Goal: Find specific page/section: Find specific page/section

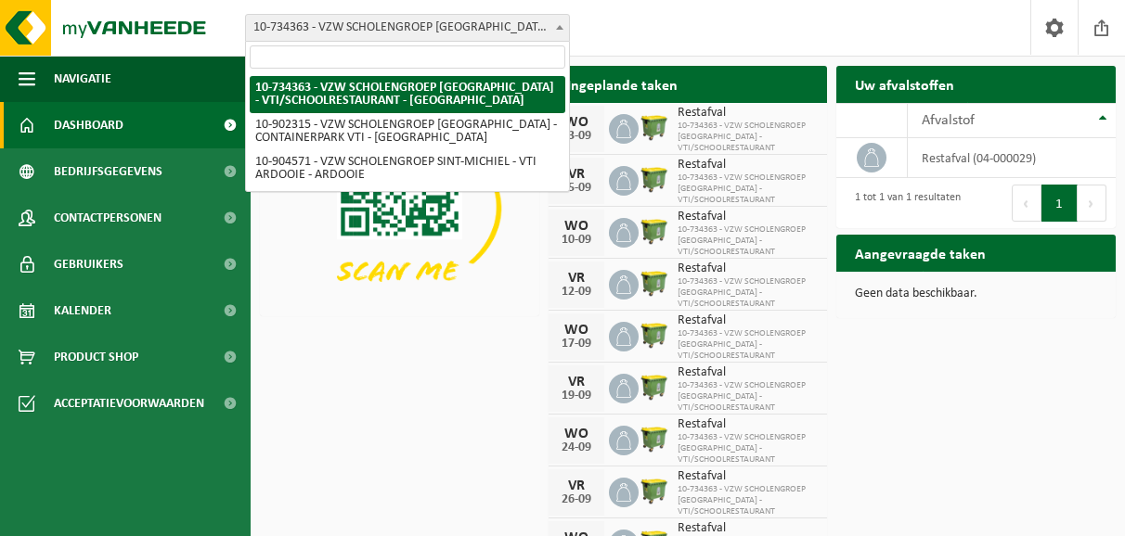
click at [559, 25] on b at bounding box center [559, 27] width 7 height 5
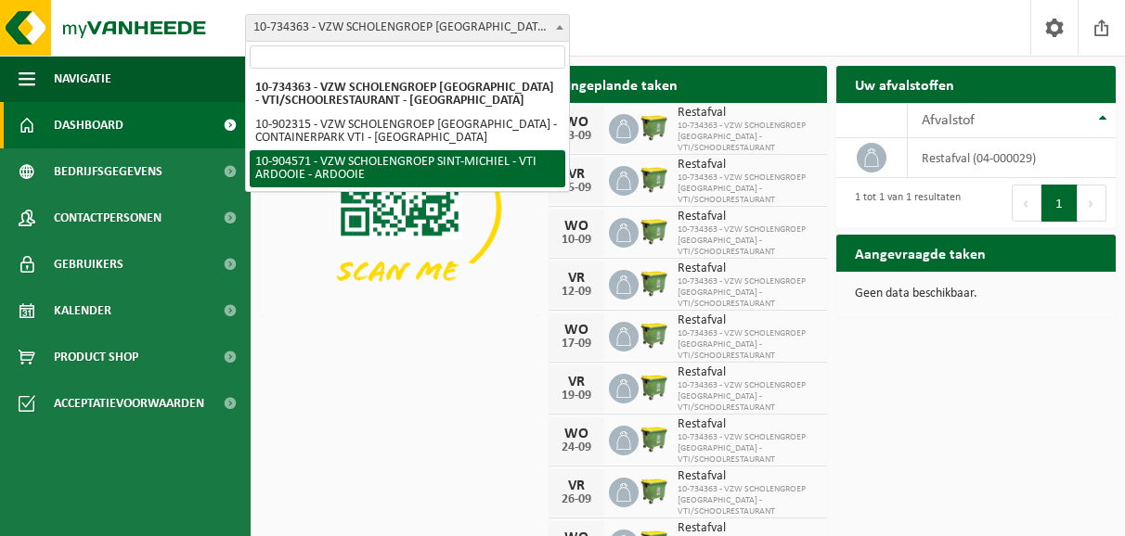
select select "121727"
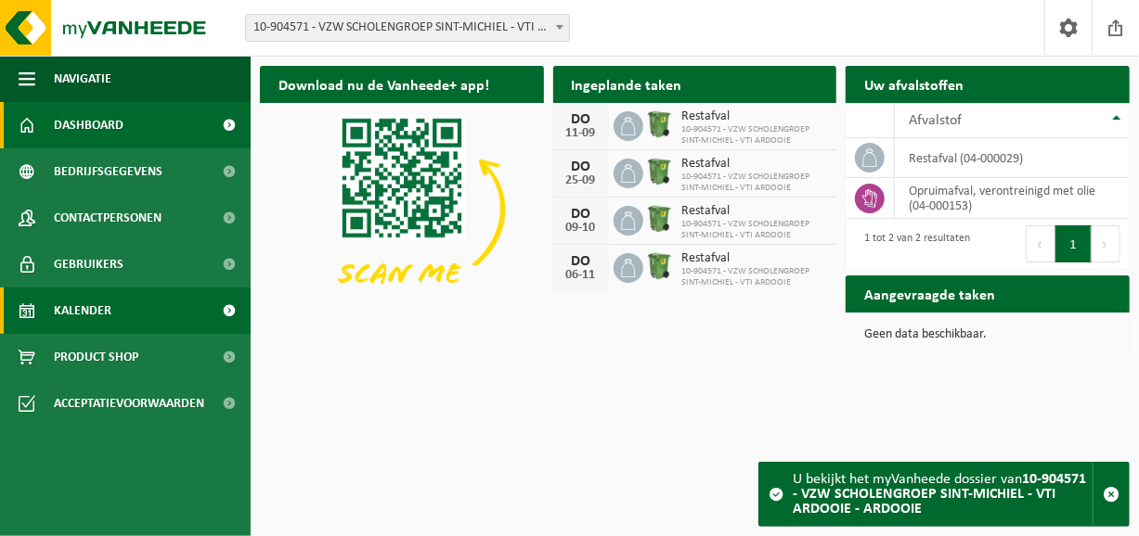
click at [87, 308] on span "Kalender" at bounding box center [83, 311] width 58 height 46
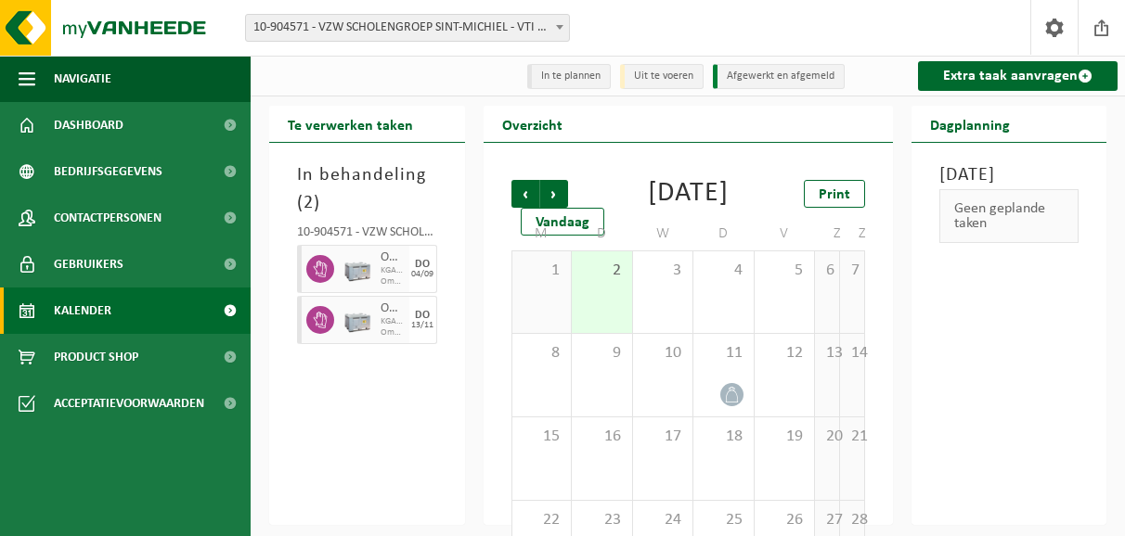
scroll to position [93, 0]
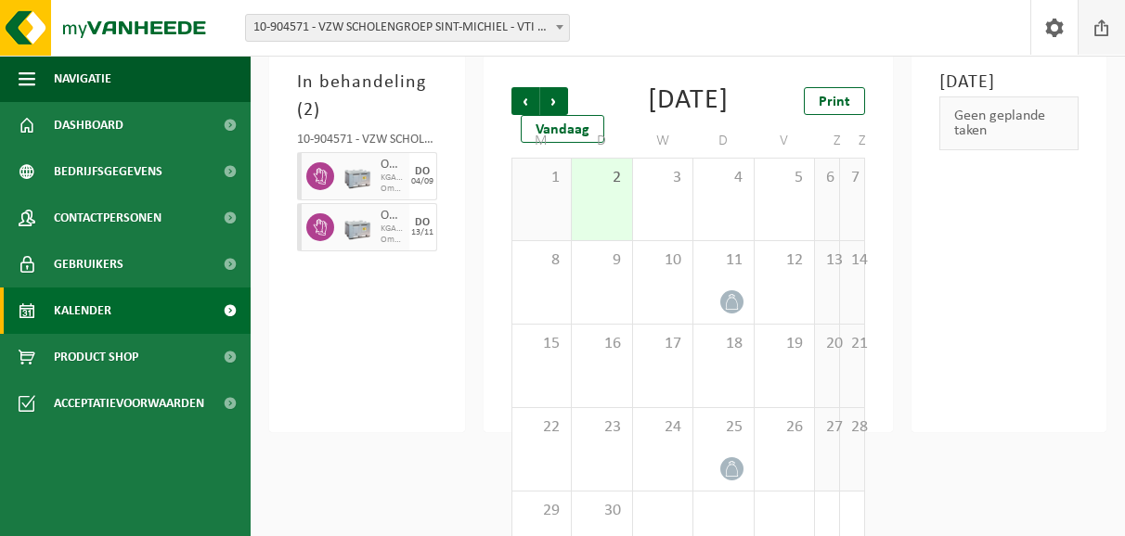
click at [1105, 31] on span at bounding box center [1102, 27] width 28 height 55
